Goal: Obtain resource: Download file/media

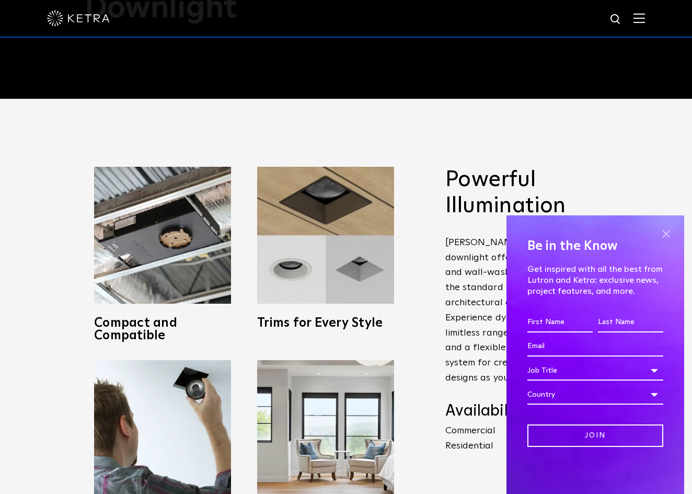
click at [667, 234] on span at bounding box center [666, 234] width 16 height 16
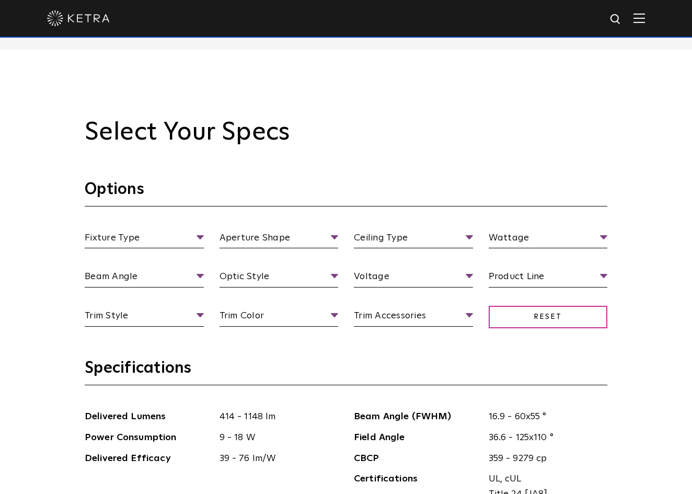
scroll to position [947, 0]
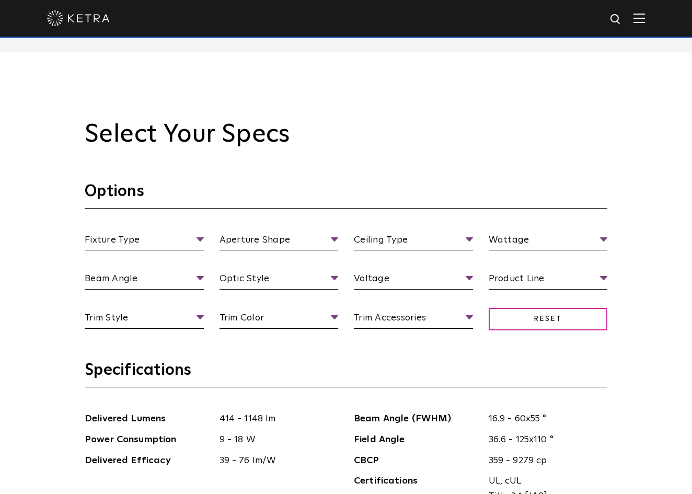
click at [121, 227] on section "Options Fixture Type Fixture Type Adjustable Fixed Wall Wash Aperture Shape Ape…" at bounding box center [346, 270] width 523 height 179
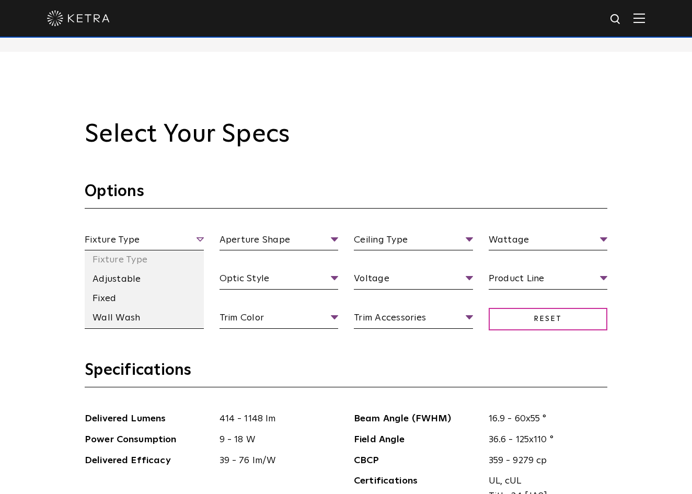
click at [122, 234] on span "Fixture Type" at bounding box center [144, 242] width 119 height 18
click at [108, 270] on li "Adjustable" at bounding box center [144, 279] width 119 height 19
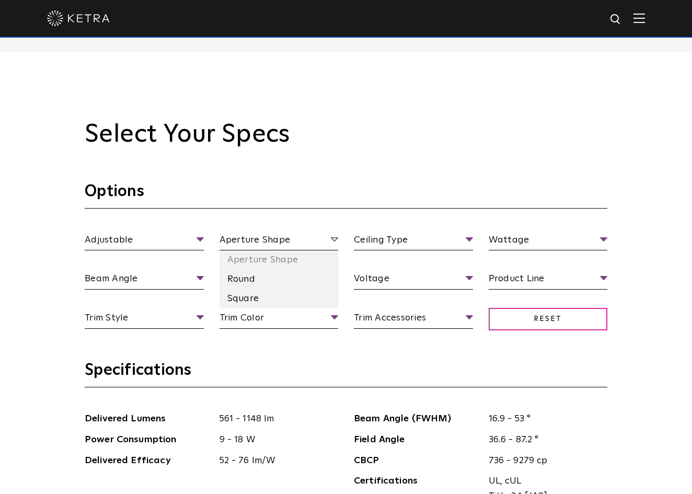
click at [235, 236] on span "Aperture Shape" at bounding box center [279, 242] width 119 height 18
click at [242, 274] on li "Round" at bounding box center [279, 279] width 119 height 19
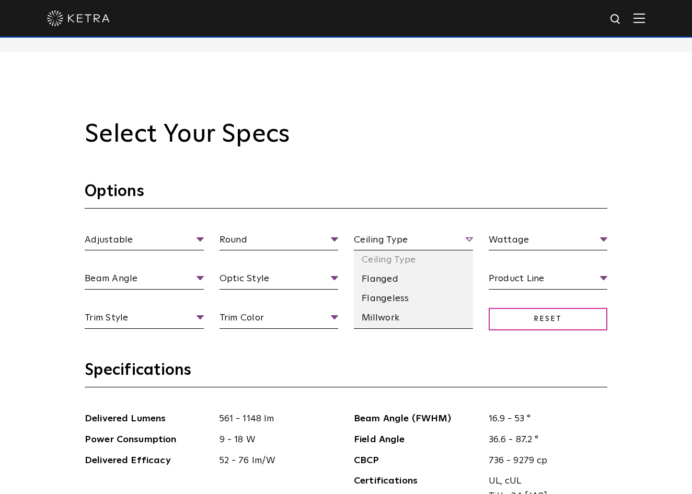
click at [393, 235] on span "Ceiling Type" at bounding box center [413, 242] width 119 height 18
click at [373, 280] on li "Flanged" at bounding box center [413, 279] width 119 height 19
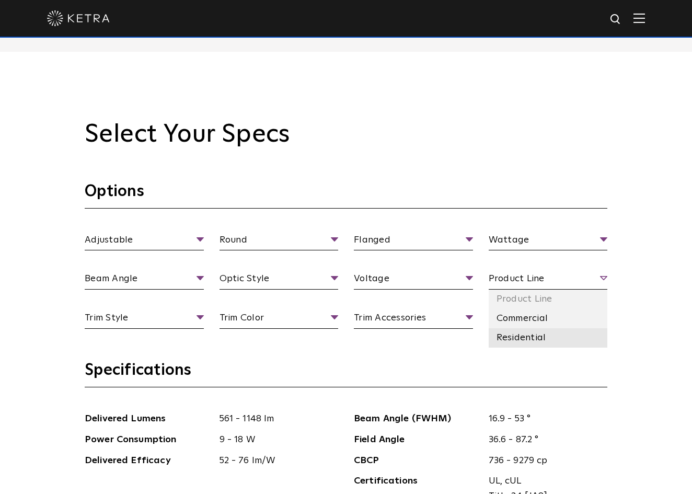
click at [515, 336] on li "Residential" at bounding box center [548, 337] width 119 height 19
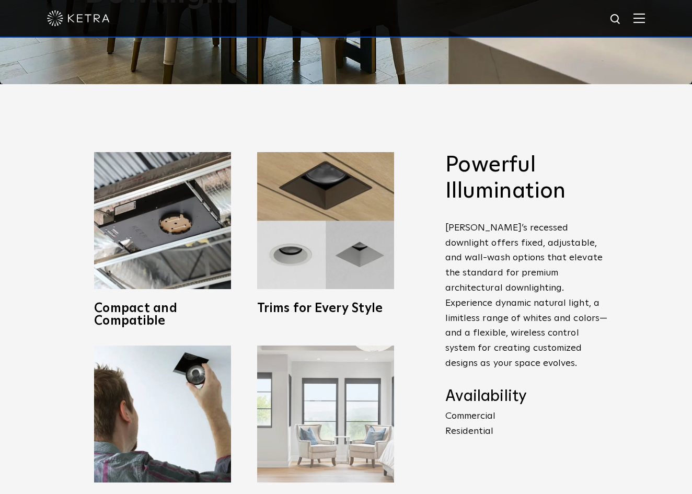
scroll to position [410, 0]
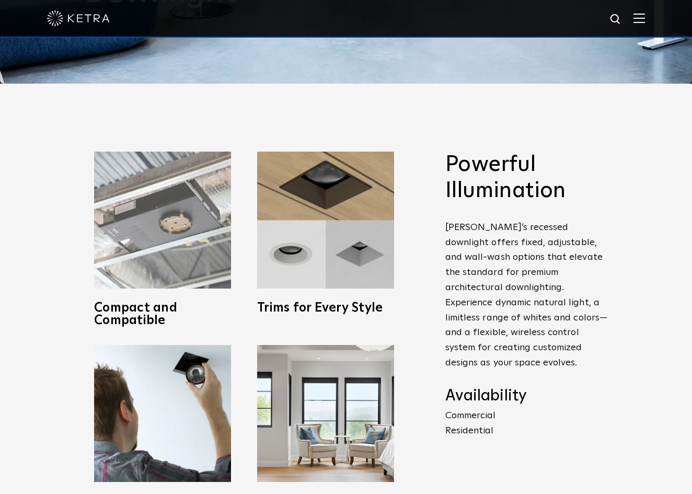
click at [152, 309] on h3 "Compact and Compatible" at bounding box center [162, 314] width 137 height 25
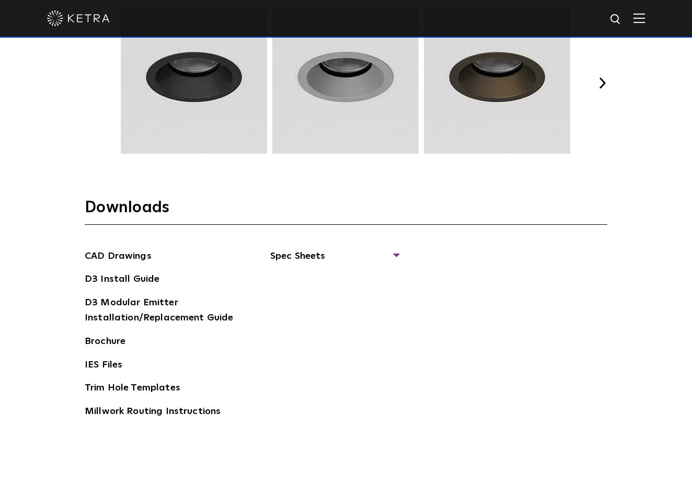
scroll to position [1337, 0]
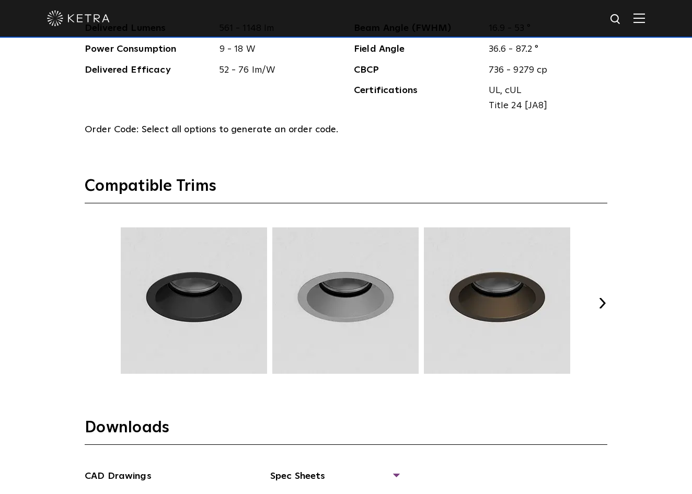
click at [199, 319] on img at bounding box center [194, 300] width 150 height 146
click at [216, 296] on img at bounding box center [194, 300] width 150 height 146
click at [357, 308] on img at bounding box center [346, 300] width 150 height 146
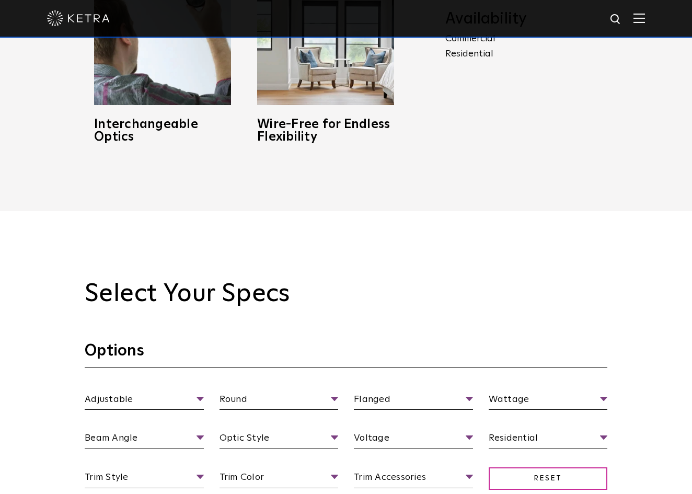
scroll to position [149, 0]
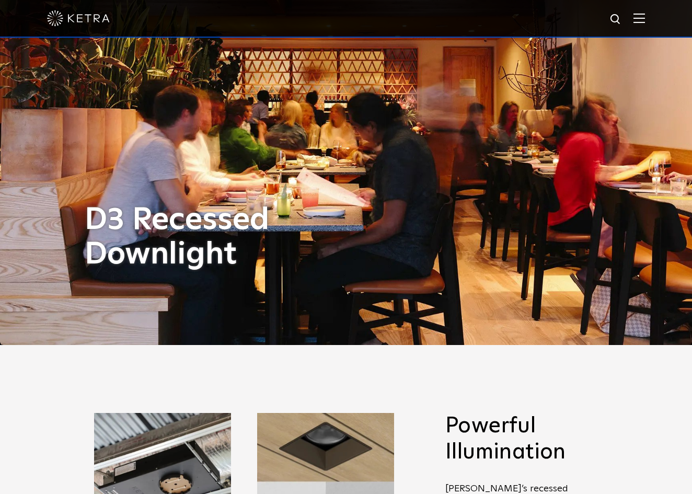
click at [83, 25] on img at bounding box center [78, 18] width 63 height 16
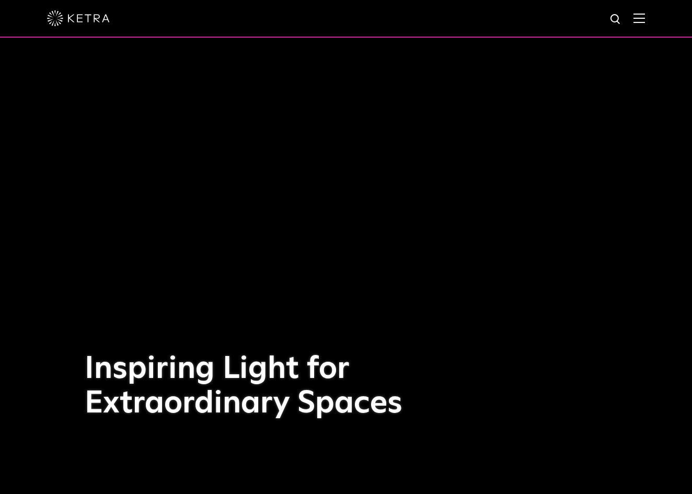
click at [637, 19] on img at bounding box center [640, 18] width 12 height 10
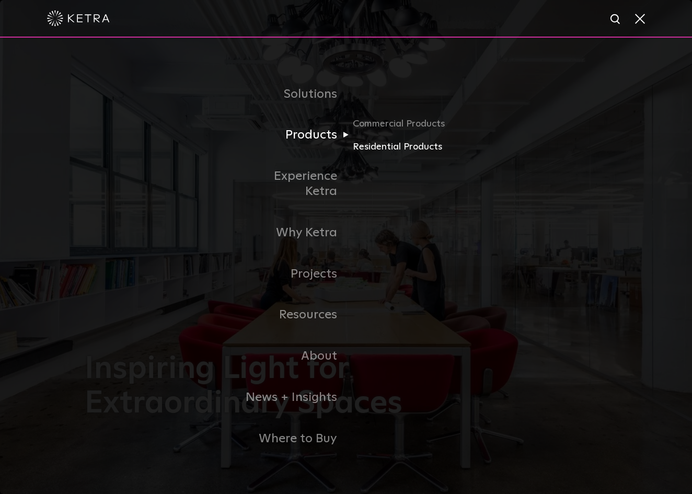
click at [379, 153] on link "Residential Products" at bounding box center [403, 146] width 100 height 15
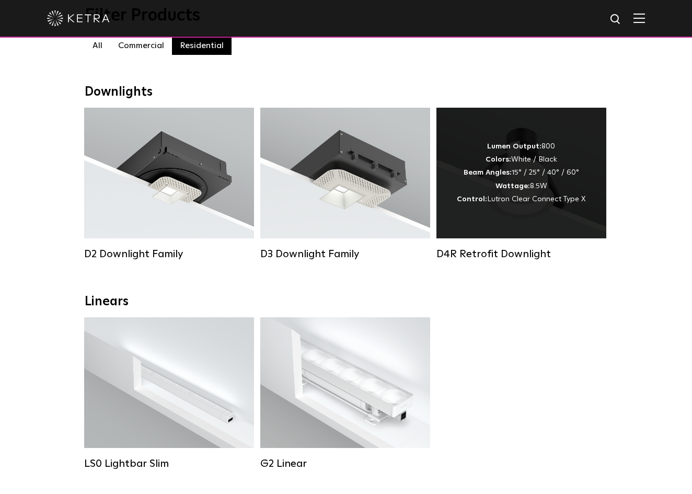
click at [506, 208] on div "Lumen Output: 800 Colors: White / Black Beam Angles: 15° / 25° / 40° / 60° Watt…" at bounding box center [521, 173] width 170 height 131
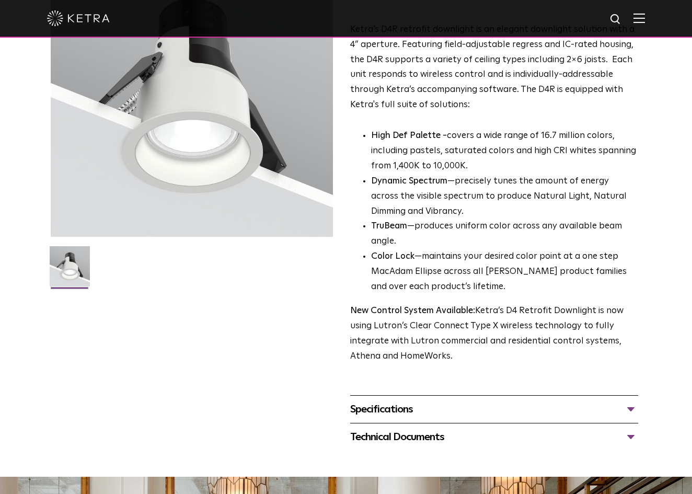
scroll to position [122, 0]
click at [445, 418] on div "Specifications" at bounding box center [494, 409] width 288 height 17
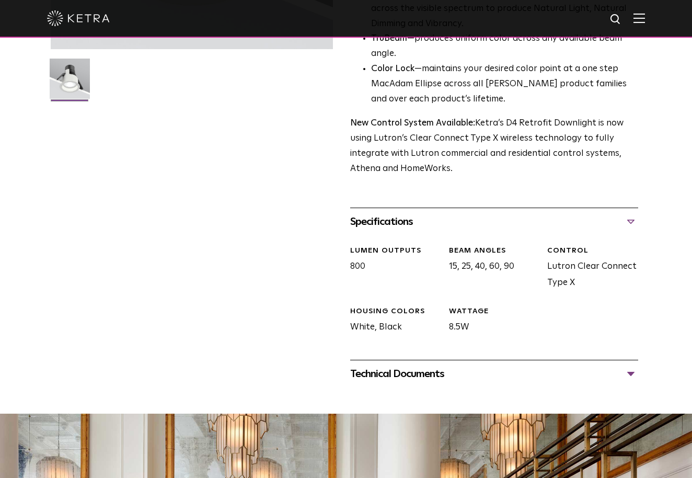
scroll to position [351, 0]
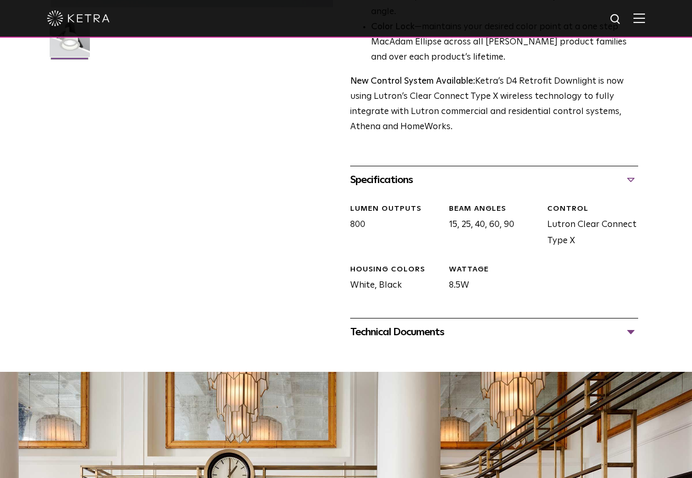
click at [423, 340] on div "Technical Documents" at bounding box center [494, 332] width 288 height 17
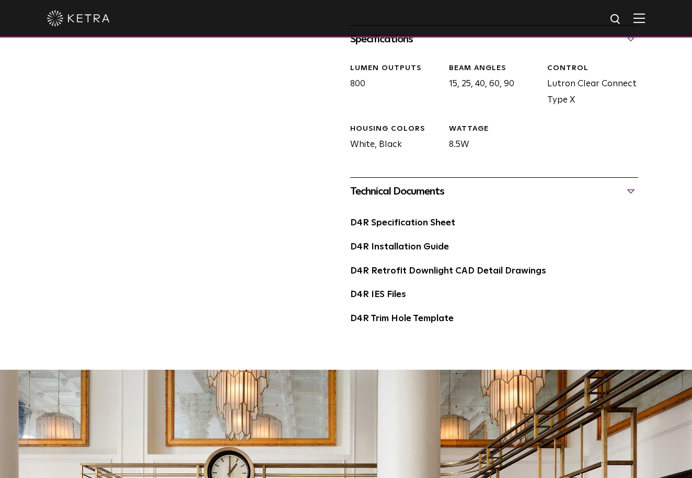
scroll to position [495, 0]
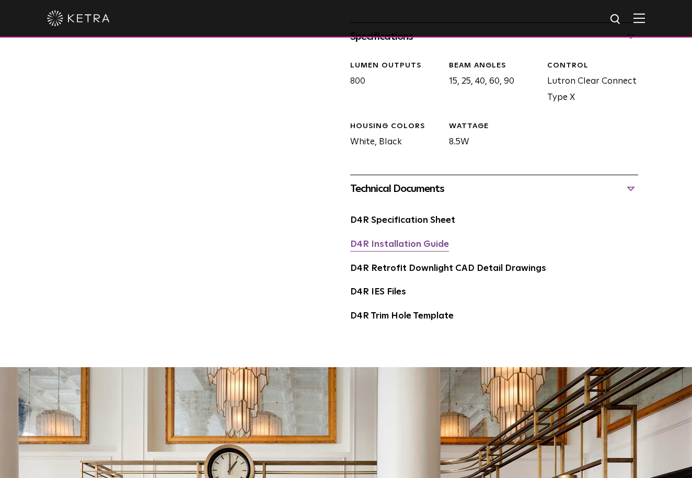
click at [380, 249] on link "D4R Installation Guide" at bounding box center [399, 244] width 99 height 9
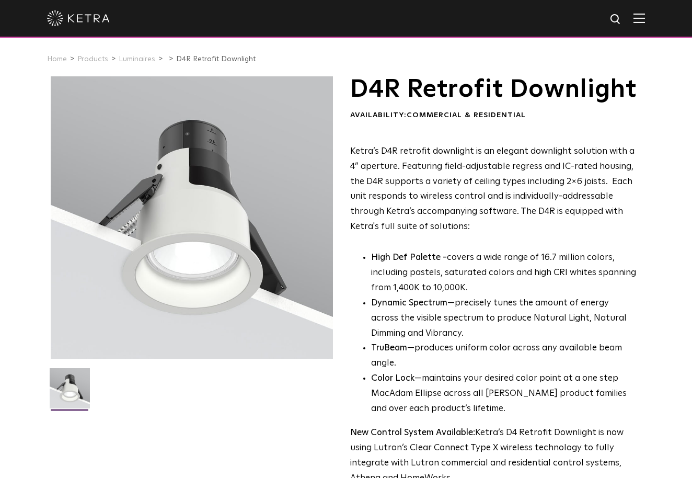
scroll to position [0, 0]
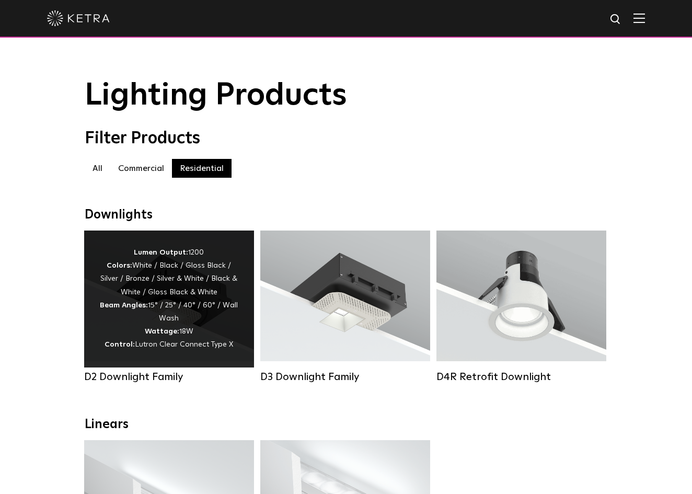
click at [157, 272] on div "Lumen Output: 1200 Colors: White / Black / Gloss Black / Silver / Bronze / Silv…" at bounding box center [169, 299] width 139 height 106
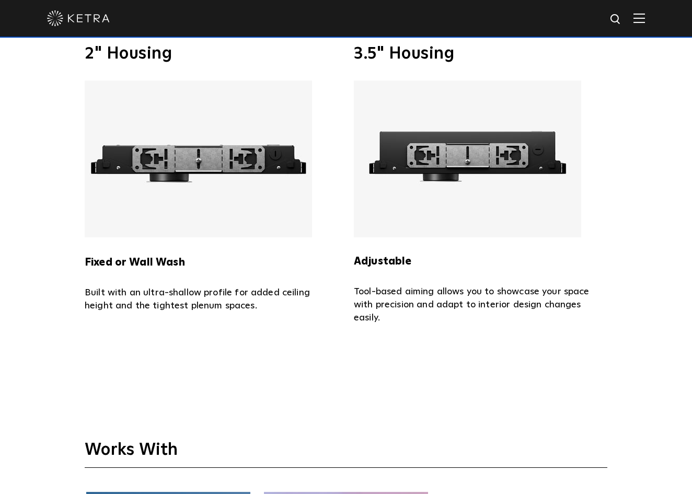
scroll to position [2300, 0]
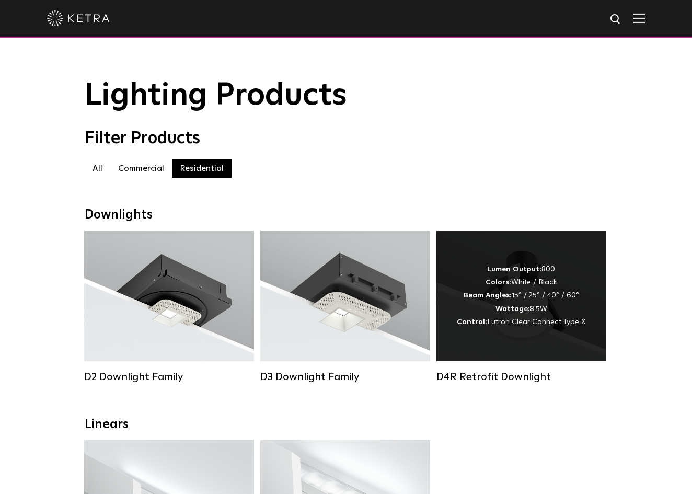
click at [485, 316] on div "Lumen Output: 800 Colors: White / Black Beam Angles: 15° / 25° / 40° / 60° Watt…" at bounding box center [521, 296] width 129 height 66
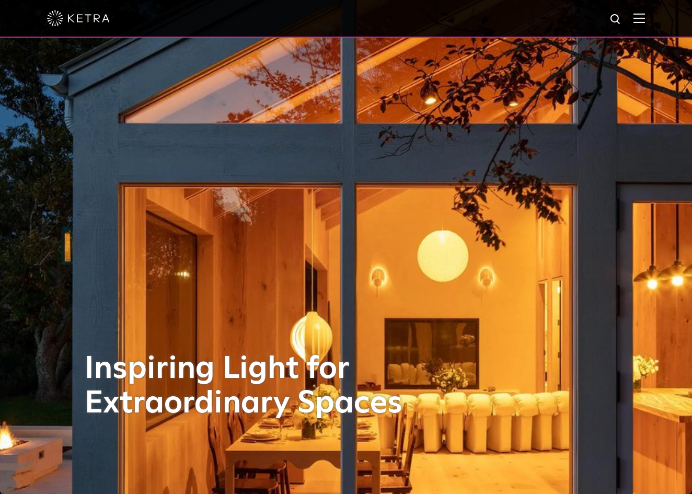
click at [637, 22] on img at bounding box center [640, 18] width 12 height 10
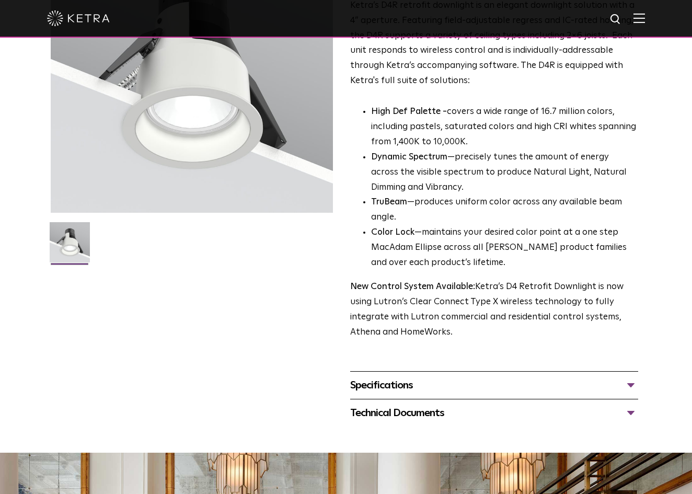
scroll to position [146, 0]
click at [438, 394] on div "Specifications" at bounding box center [494, 385] width 288 height 17
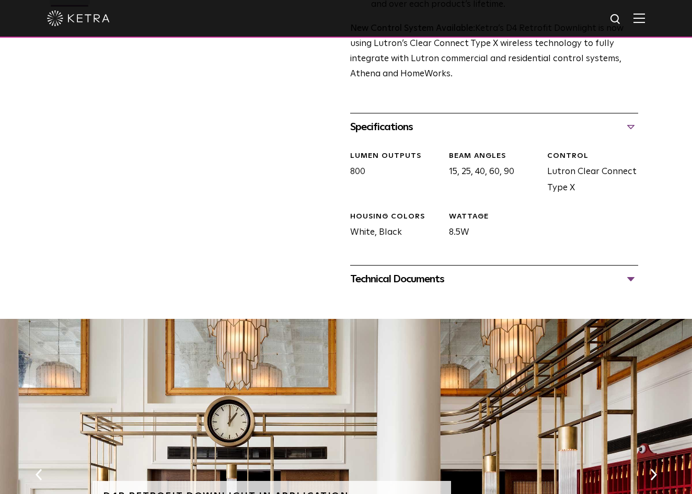
scroll to position [408, 0]
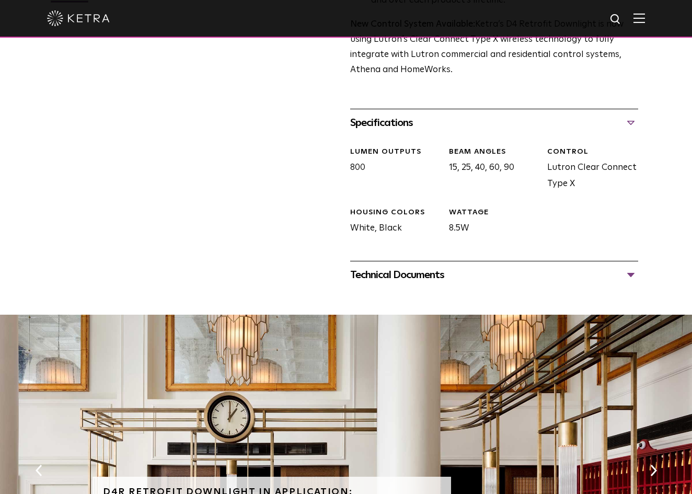
click at [420, 283] on div "Technical Documents" at bounding box center [494, 275] width 288 height 17
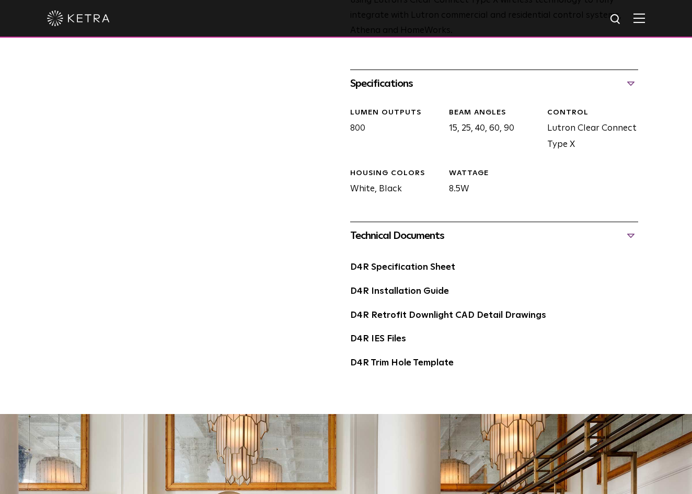
scroll to position [476, 0]
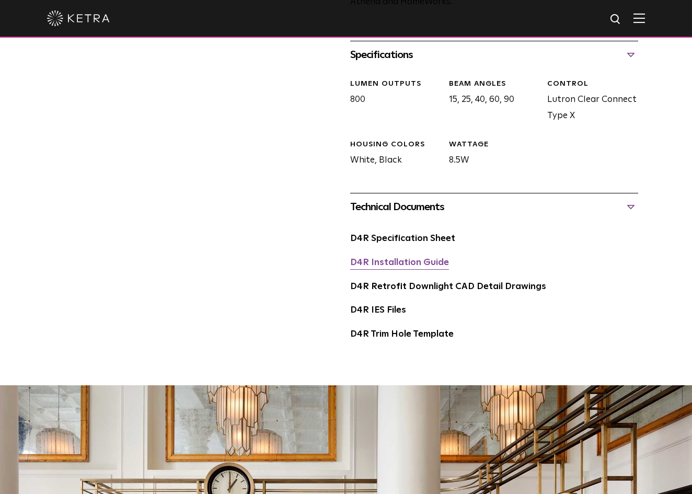
click at [377, 267] on link "D4R Installation Guide" at bounding box center [399, 262] width 99 height 9
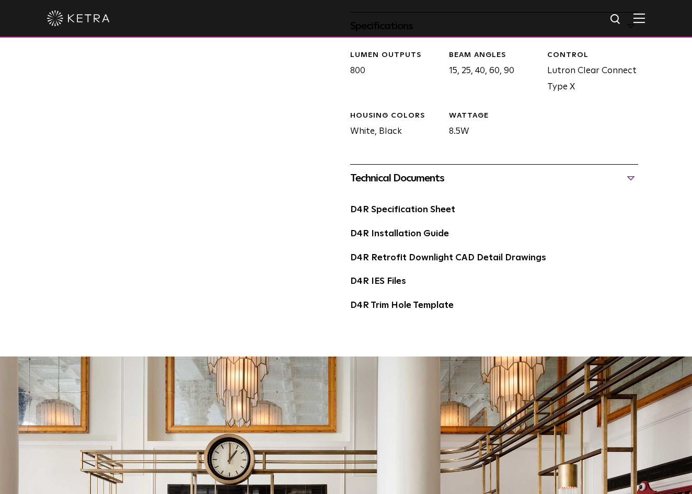
scroll to position [510, 0]
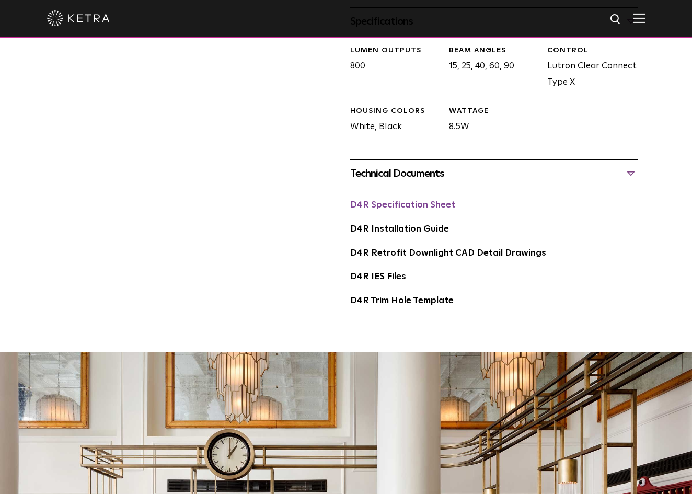
click at [382, 210] on link "D4R Specification Sheet" at bounding box center [402, 205] width 105 height 9
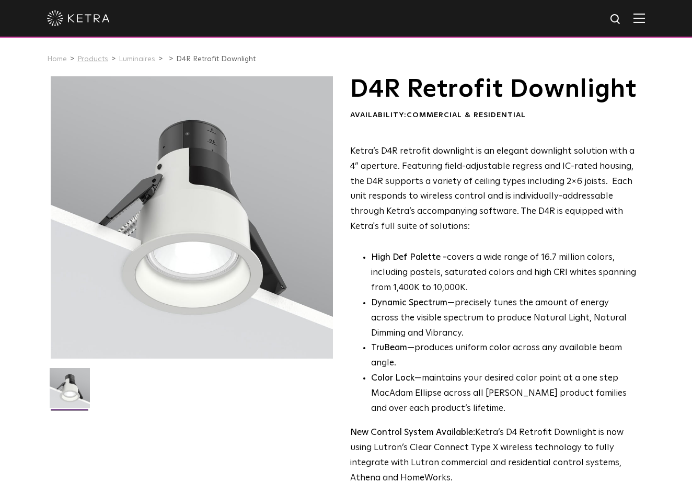
scroll to position [0, 0]
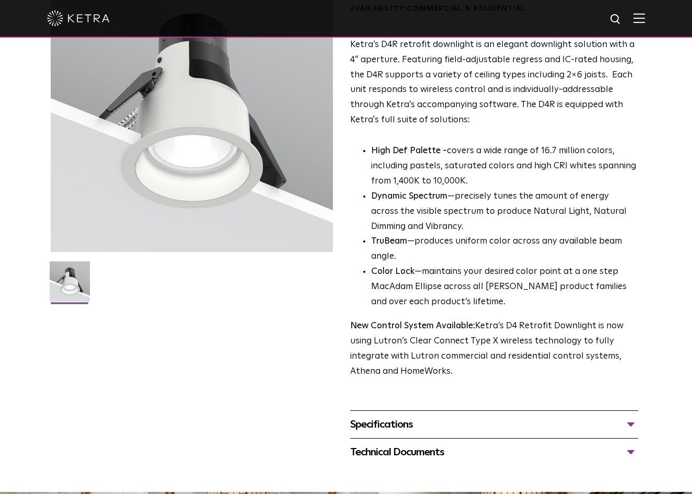
scroll to position [111, 0]
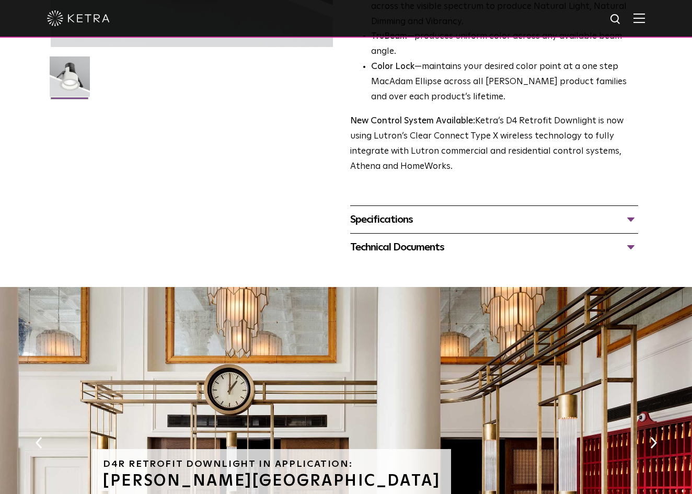
scroll to position [312, 0]
click at [395, 227] on div "Specifications" at bounding box center [494, 219] width 288 height 17
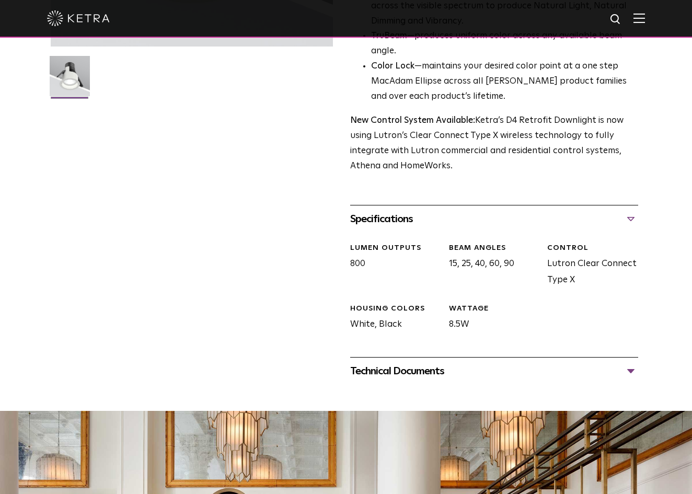
click at [392, 380] on div "Technical Documents" at bounding box center [494, 371] width 288 height 17
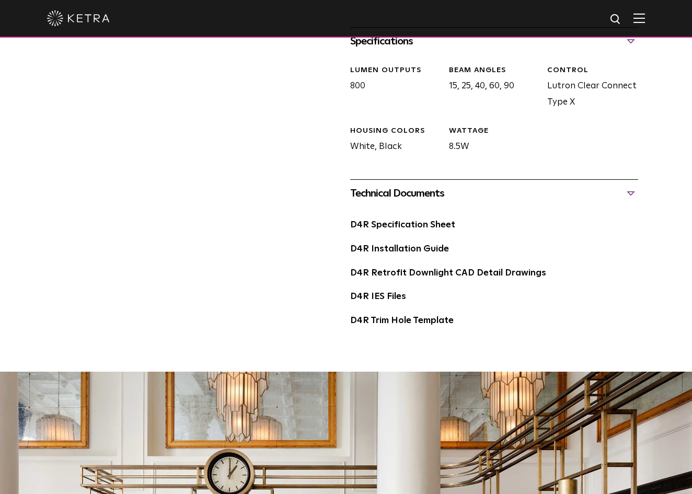
scroll to position [496, 0]
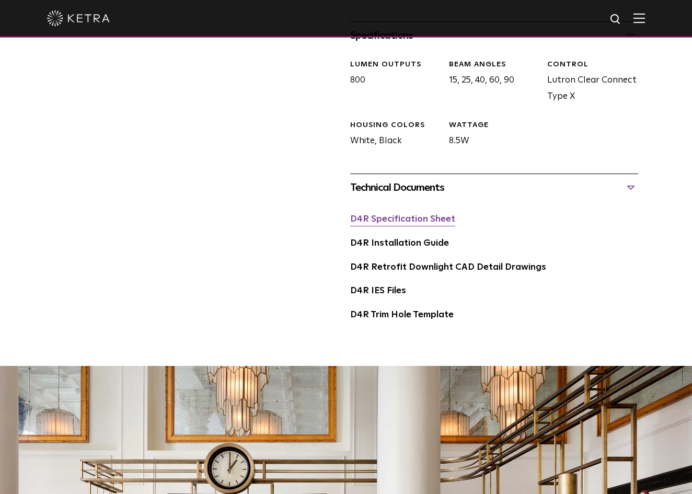
click at [382, 224] on link "D4R Specification Sheet" at bounding box center [402, 219] width 105 height 9
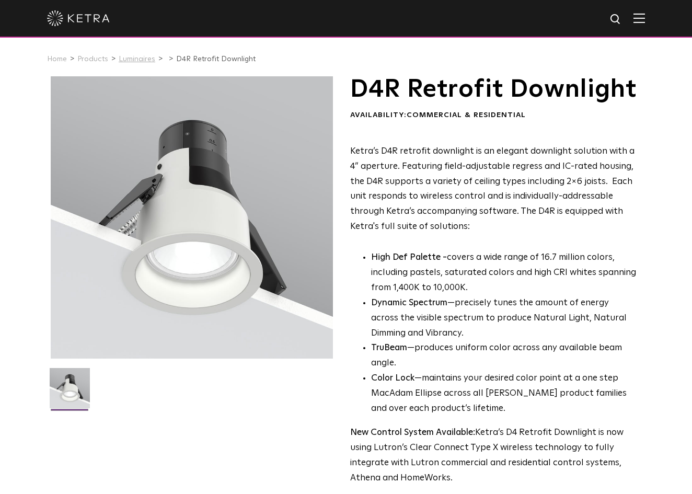
scroll to position [0, 0]
click at [134, 56] on link "Luminaires" at bounding box center [137, 58] width 37 height 7
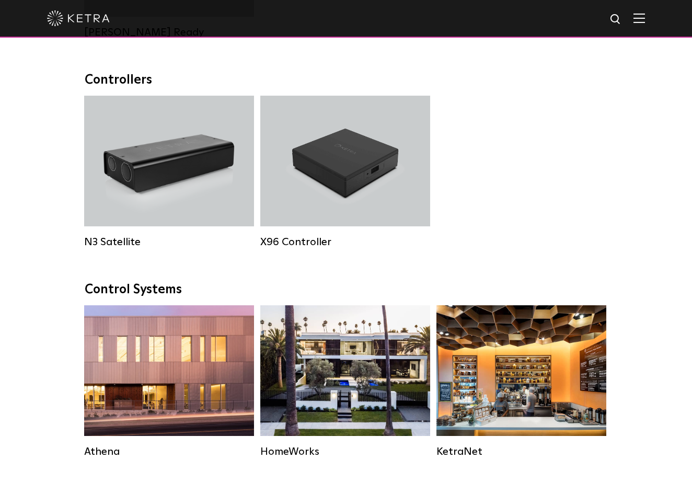
scroll to position [1250, 0]
